Goal: Task Accomplishment & Management: Manage account settings

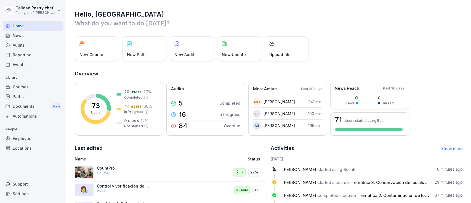
click at [31, 41] on div "Audits" at bounding box center [33, 45] width 60 height 10
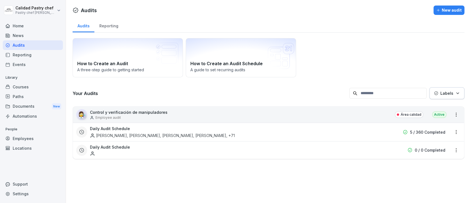
click at [237, 113] on div "👩‍🔬 Control y verificación de manipuladores Employee audit Área calidad Active" at bounding box center [268, 115] width 391 height 16
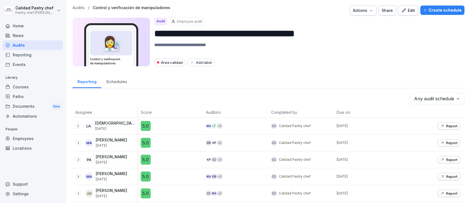
click at [449, 97] on body "**********" at bounding box center [235, 101] width 471 height 203
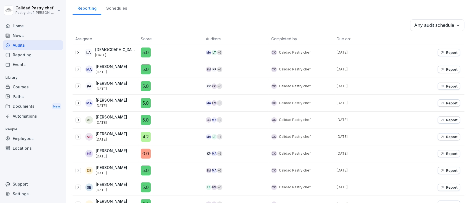
click at [446, 52] on p "Report" at bounding box center [451, 52] width 11 height 4
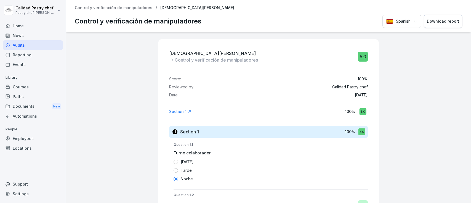
click at [128, 10] on div "Control y verificación de manipuladores / Lady Almeida Control y verificación d…" at bounding box center [268, 16] width 405 height 32
click at [128, 9] on p "Control y verificación de manipuladores" at bounding box center [114, 8] width 78 height 5
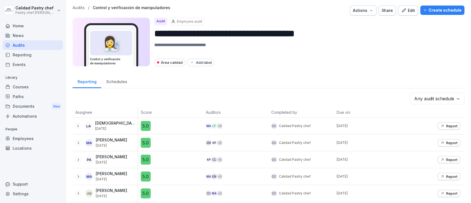
click at [369, 10] on icon "button" at bounding box center [371, 10] width 4 height 4
click at [406, 12] on div "Edit" at bounding box center [408, 10] width 14 height 6
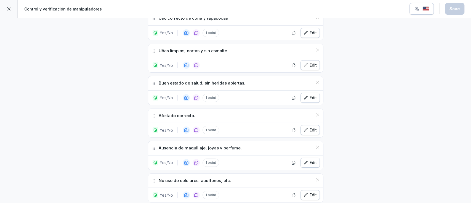
scroll to position [444, 0]
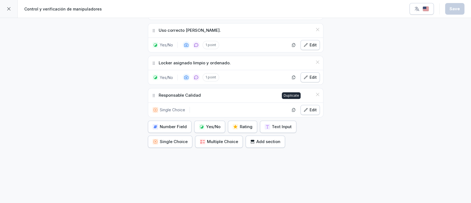
click at [304, 108] on icon "button" at bounding box center [306, 110] width 4 height 4
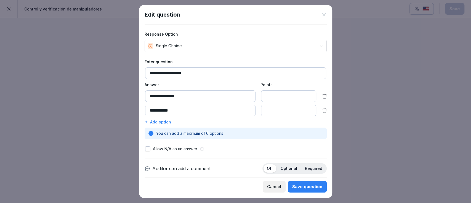
scroll to position [48, 0]
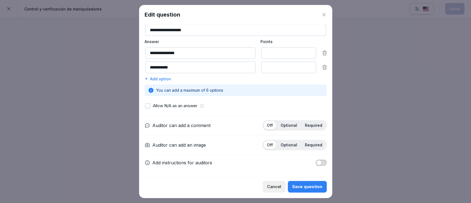
click at [164, 76] on div "Add option" at bounding box center [236, 79] width 182 height 6
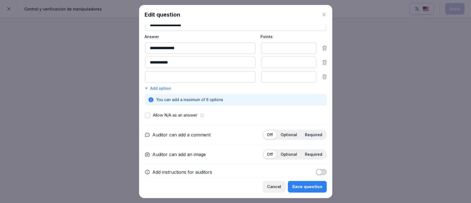
click at [177, 76] on input at bounding box center [200, 77] width 110 height 12
type input "**********"
click at [158, 86] on div "Add option" at bounding box center [236, 88] width 182 height 6
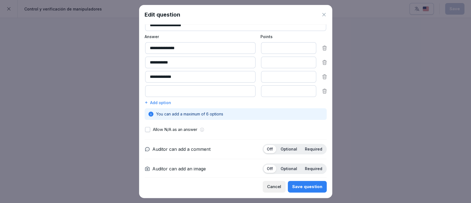
click at [186, 88] on input at bounding box center [200, 91] width 110 height 12
type input "**********"
click at [308, 189] on div "Save question" at bounding box center [307, 187] width 30 height 6
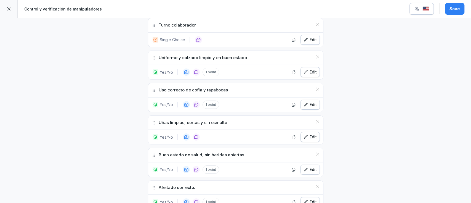
scroll to position [0, 0]
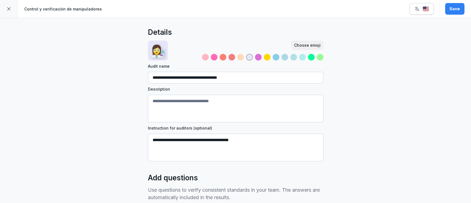
click at [459, 6] on div "Save" at bounding box center [455, 9] width 10 height 6
click at [9, 5] on div at bounding box center [9, 9] width 18 height 18
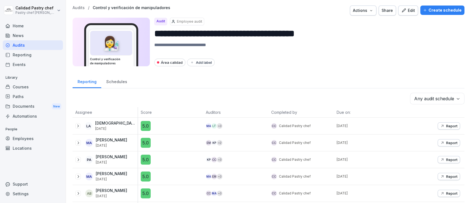
click at [77, 125] on icon at bounding box center [78, 126] width 4 height 4
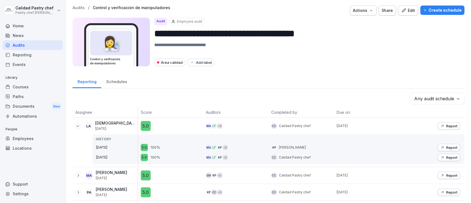
scroll to position [37, 0]
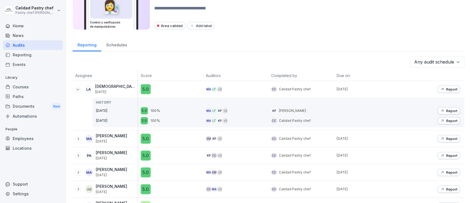
click at [78, 137] on icon at bounding box center [78, 138] width 4 height 4
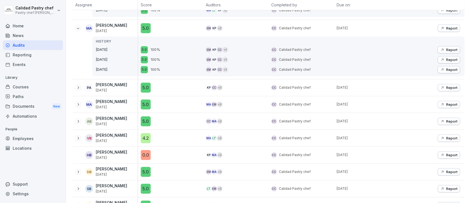
scroll to position [184, 0]
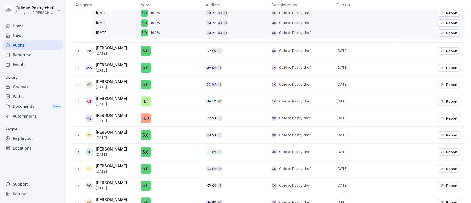
click at [75, 132] on div "DB DEYSI BENAVIDES Aug 12, 2025" at bounding box center [105, 135] width 65 height 17
click at [77, 135] on icon at bounding box center [78, 135] width 4 height 4
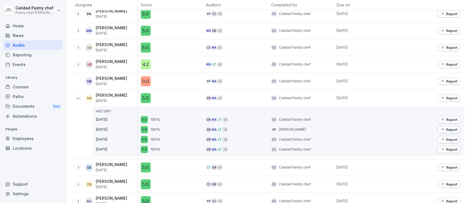
scroll to position [294, 0]
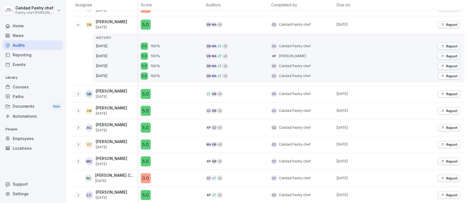
click at [78, 94] on icon at bounding box center [78, 94] width 4 height 4
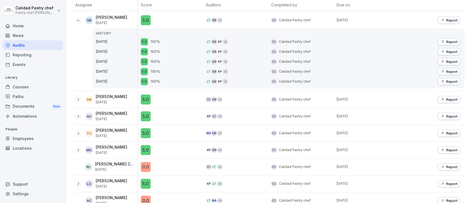
scroll to position [478, 0]
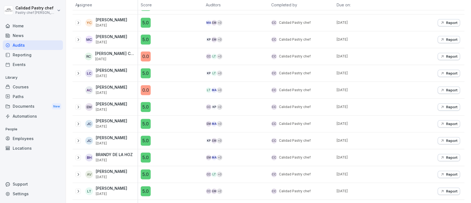
click at [77, 106] on icon at bounding box center [78, 107] width 4 height 4
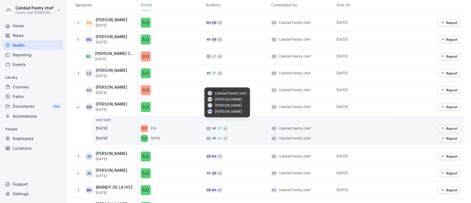
click at [211, 127] on div "KP" at bounding box center [214, 129] width 6 height 6
click at [207, 128] on div "Cc" at bounding box center [209, 129] width 6 height 6
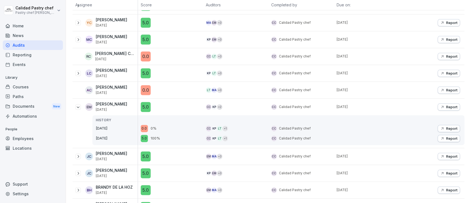
click at [446, 127] on p "Report" at bounding box center [451, 128] width 11 height 4
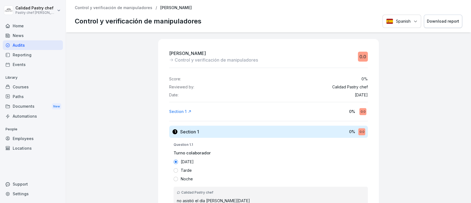
click at [442, 25] on button "Download report" at bounding box center [443, 22] width 38 height 14
click at [22, 56] on div "Reporting" at bounding box center [33, 55] width 60 height 10
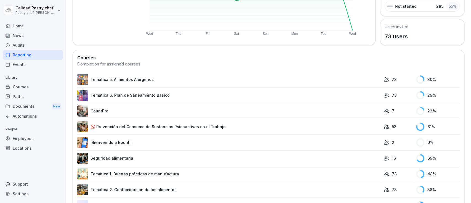
scroll to position [150, 0]
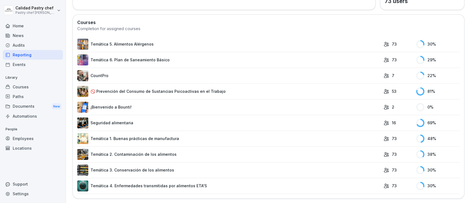
click at [24, 92] on div "Paths" at bounding box center [33, 97] width 60 height 10
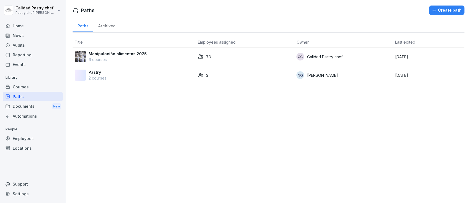
click at [116, 53] on p "Manipulación alimentos 2025" at bounding box center [118, 54] width 58 height 6
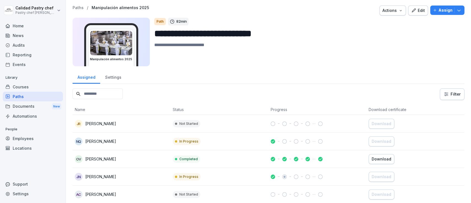
click at [446, 93] on html "**********" at bounding box center [235, 101] width 471 height 203
click at [391, 69] on html "**********" at bounding box center [235, 101] width 471 height 203
click at [15, 56] on div "Reporting" at bounding box center [33, 55] width 60 height 10
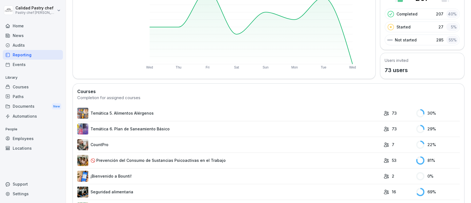
scroll to position [150, 0]
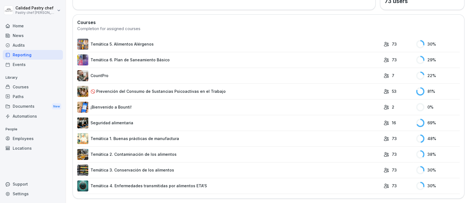
click at [130, 133] on link "Temática 1. Buenas prácticas de manufactura" at bounding box center [229, 138] width 304 height 11
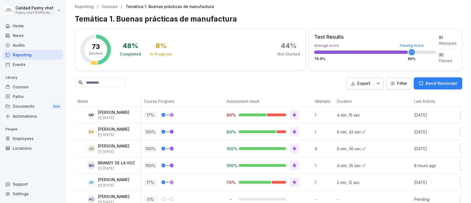
click at [18, 44] on div "Audits" at bounding box center [33, 45] width 60 height 10
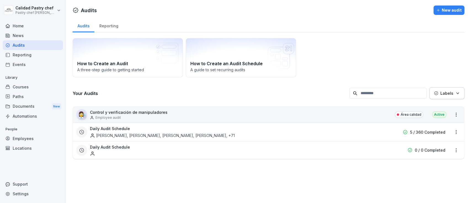
click at [450, 112] on html "Calidad Pastry chef Pastry chef Pastelería y Cocina gourmet Home News Audits Re…" at bounding box center [235, 101] width 471 height 203
click at [0, 0] on link "View all reports" at bounding box center [0, 0] width 0 height 0
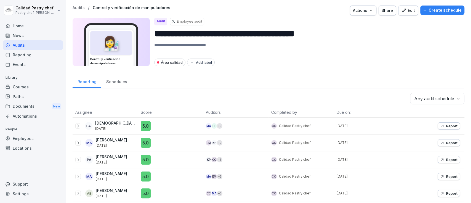
click at [453, 98] on body "**********" at bounding box center [235, 101] width 471 height 203
click at [107, 81] on div "Schedules" at bounding box center [116, 81] width 31 height 14
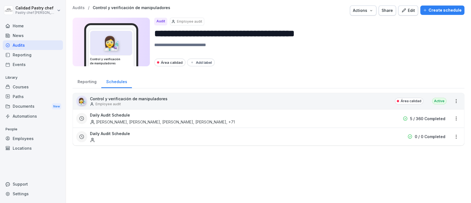
click at [444, 121] on div "Daily Audit Schedule [PERSON_NAME], [PERSON_NAME], [PERSON_NAME], [PERSON_NAME]…" at bounding box center [264, 118] width 376 height 13
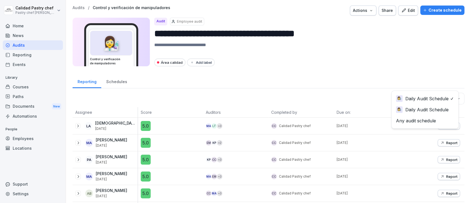
click at [451, 96] on body "**********" at bounding box center [235, 101] width 471 height 203
click at [110, 79] on div "Schedules" at bounding box center [116, 81] width 31 height 14
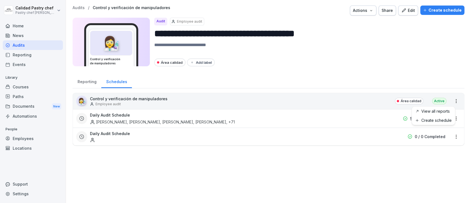
click at [450, 102] on html "**********" at bounding box center [235, 101] width 471 height 203
click at [433, 103] on div "Active" at bounding box center [439, 101] width 14 height 7
